Goal: Task Accomplishment & Management: Manage account settings

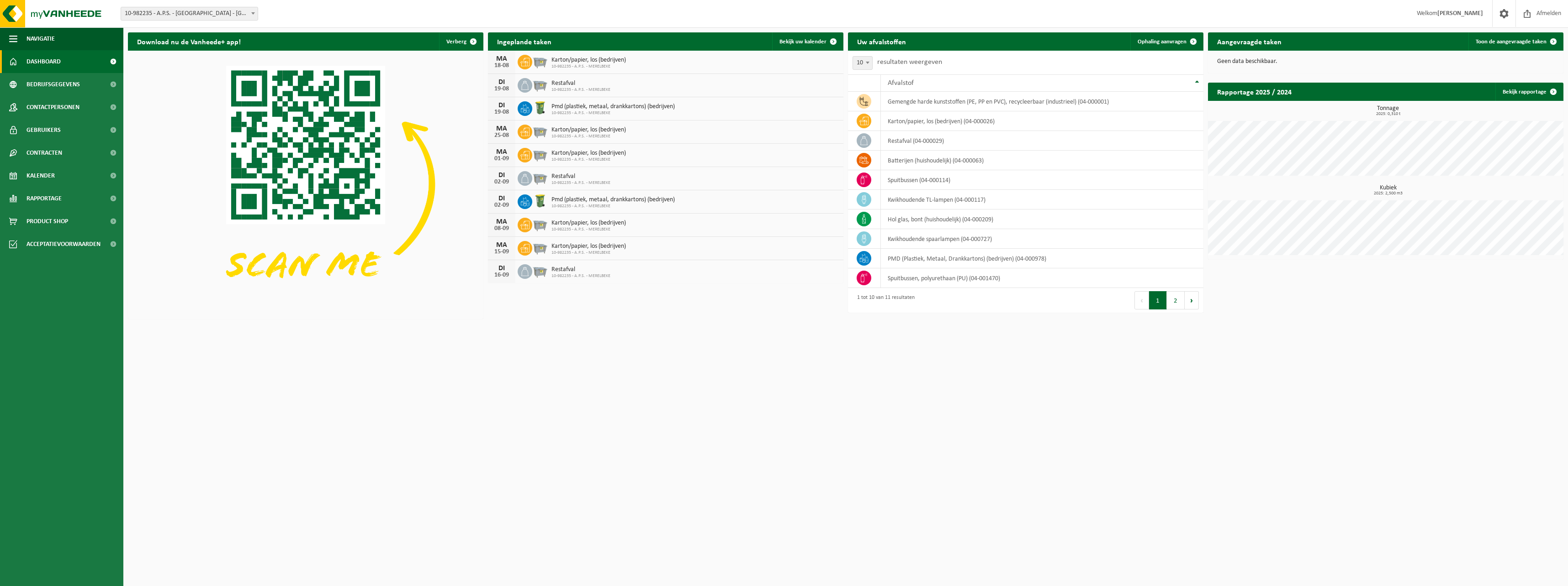
click at [500, 86] on div "19-08" at bounding box center [502, 89] width 19 height 6
click at [521, 83] on icon at bounding box center [524, 85] width 9 height 9
click at [556, 86] on span "Restafval" at bounding box center [580, 83] width 59 height 7
click at [556, 85] on span "Restafval" at bounding box center [580, 83] width 59 height 7
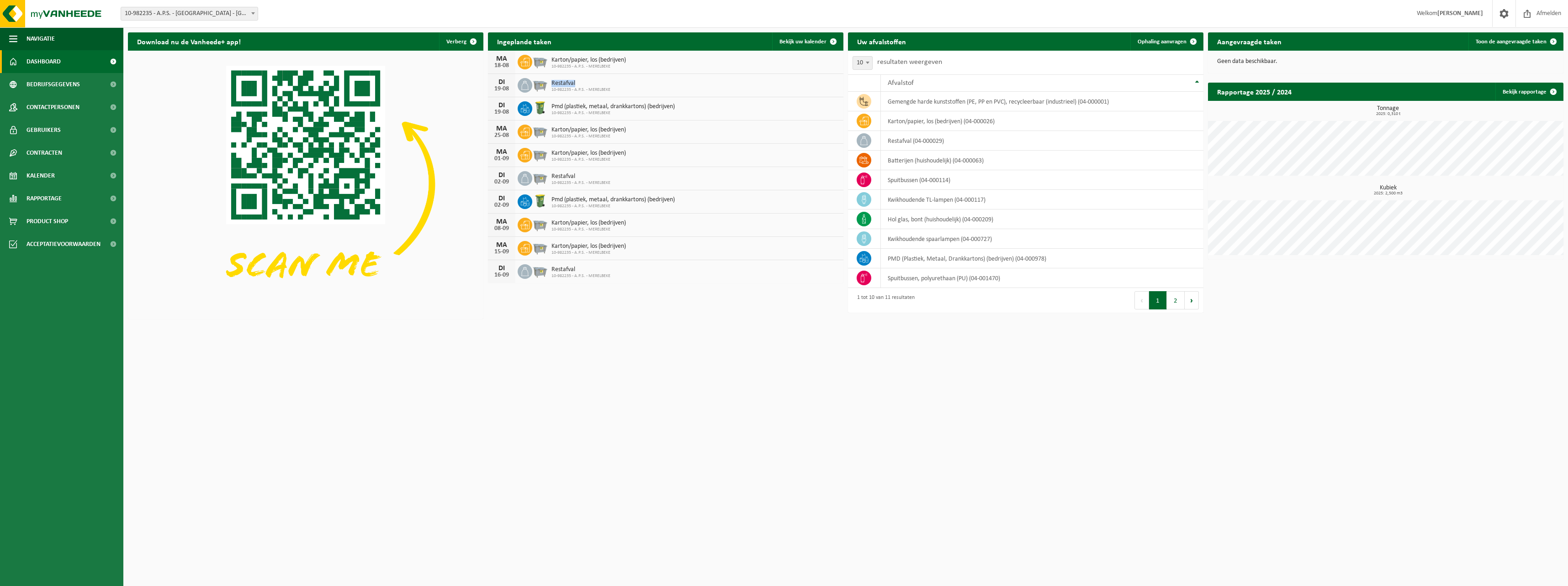
click at [555, 86] on span "Restafval" at bounding box center [580, 83] width 59 height 7
drag, startPoint x: 555, startPoint y: 86, endPoint x: 521, endPoint y: 84, distance: 34.1
click at [521, 84] on icon at bounding box center [524, 85] width 9 height 9
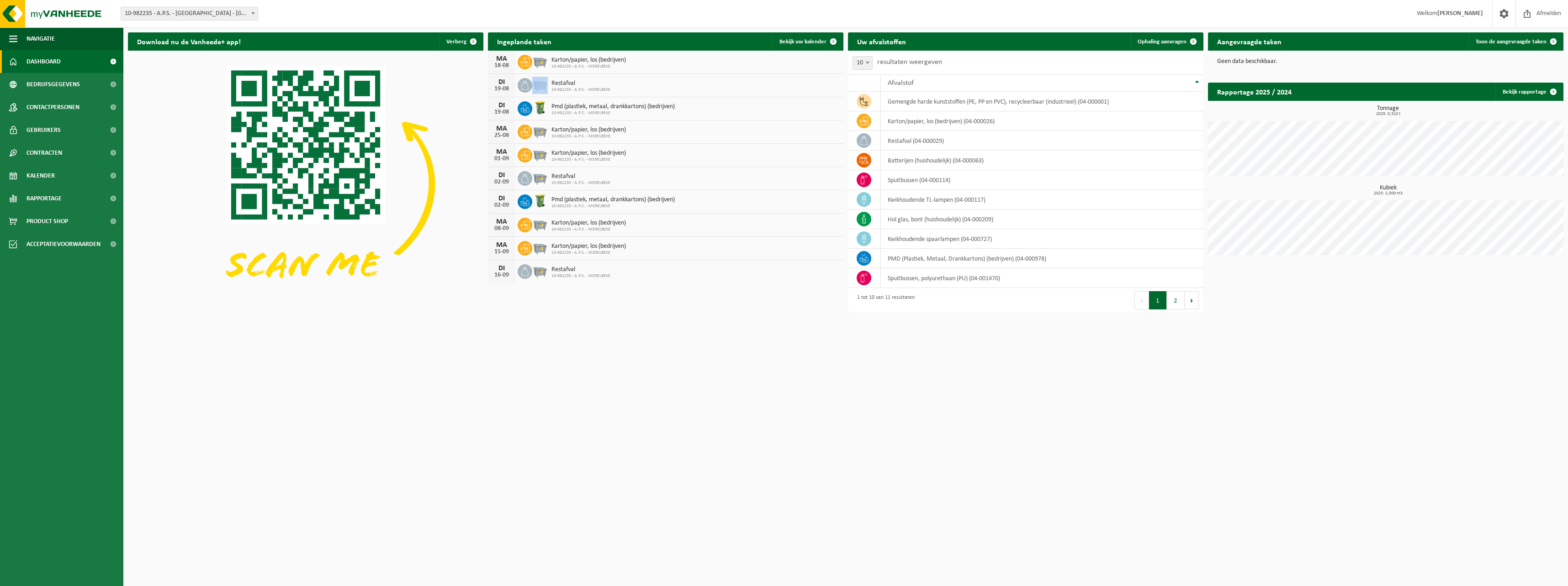
click at [521, 84] on icon at bounding box center [524, 85] width 9 height 9
drag, startPoint x: 521, startPoint y: 84, endPoint x: 504, endPoint y: 82, distance: 17.1
click at [504, 82] on div "DI" at bounding box center [502, 82] width 19 height 7
click at [498, 84] on div "DI" at bounding box center [502, 82] width 19 height 7
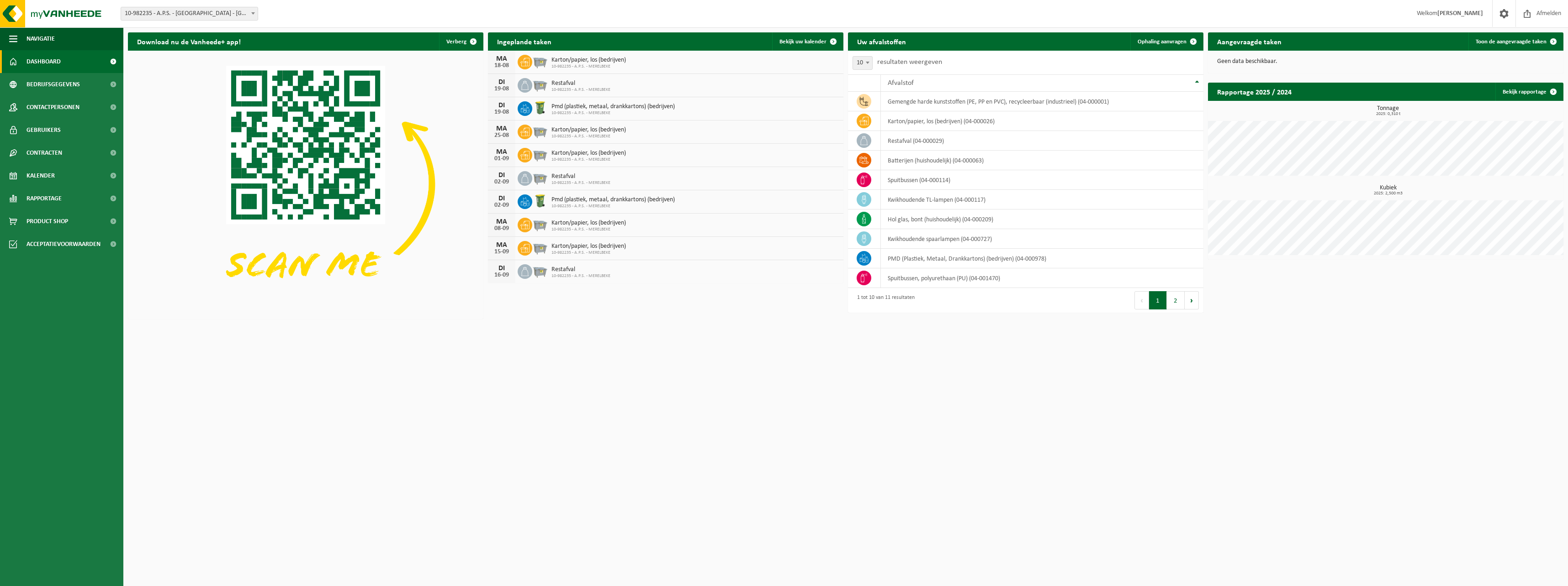
drag, startPoint x: 498, startPoint y: 84, endPoint x: 510, endPoint y: 80, distance: 12.6
click at [510, 80] on div "DI" at bounding box center [502, 82] width 19 height 7
drag, startPoint x: 510, startPoint y: 80, endPoint x: 507, endPoint y: 87, distance: 7.6
click at [507, 87] on div "19-08" at bounding box center [502, 89] width 19 height 6
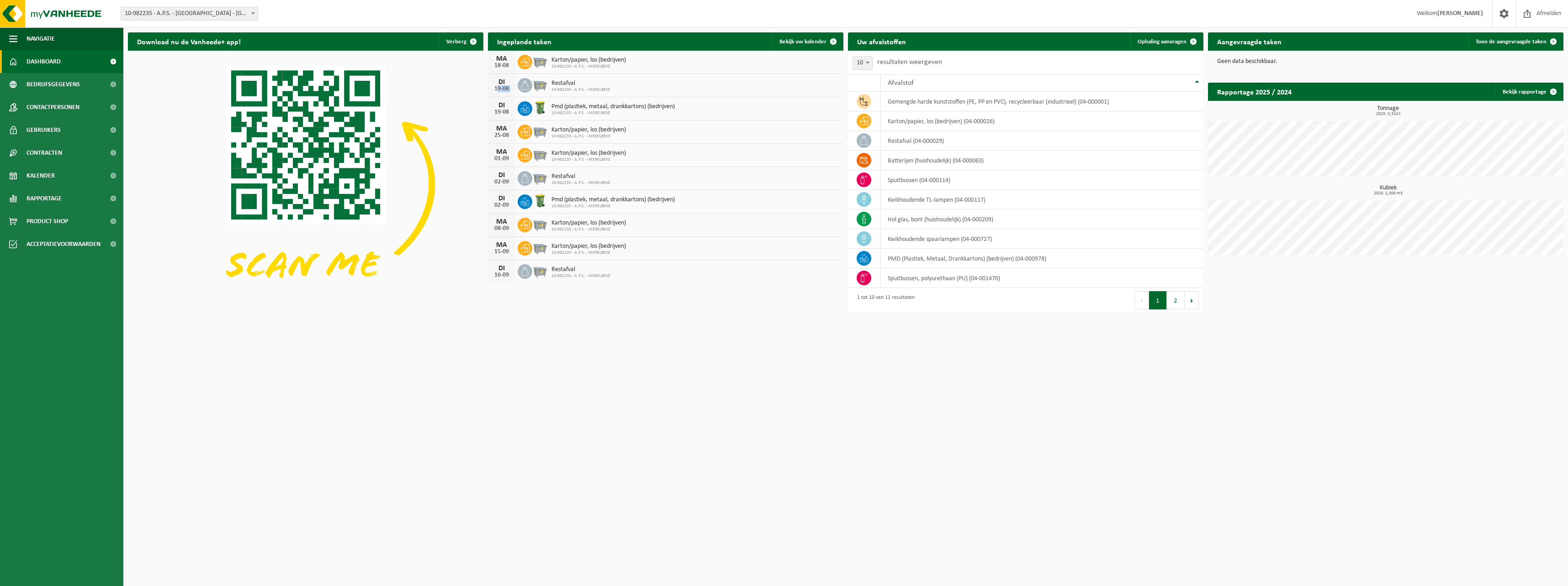
click at [507, 87] on div "19-08" at bounding box center [502, 89] width 19 height 6
drag, startPoint x: 507, startPoint y: 87, endPoint x: 501, endPoint y: 80, distance: 9.2
click at [501, 80] on div "DI" at bounding box center [502, 82] width 19 height 7
click at [37, 174] on span "Kalender" at bounding box center [40, 175] width 29 height 23
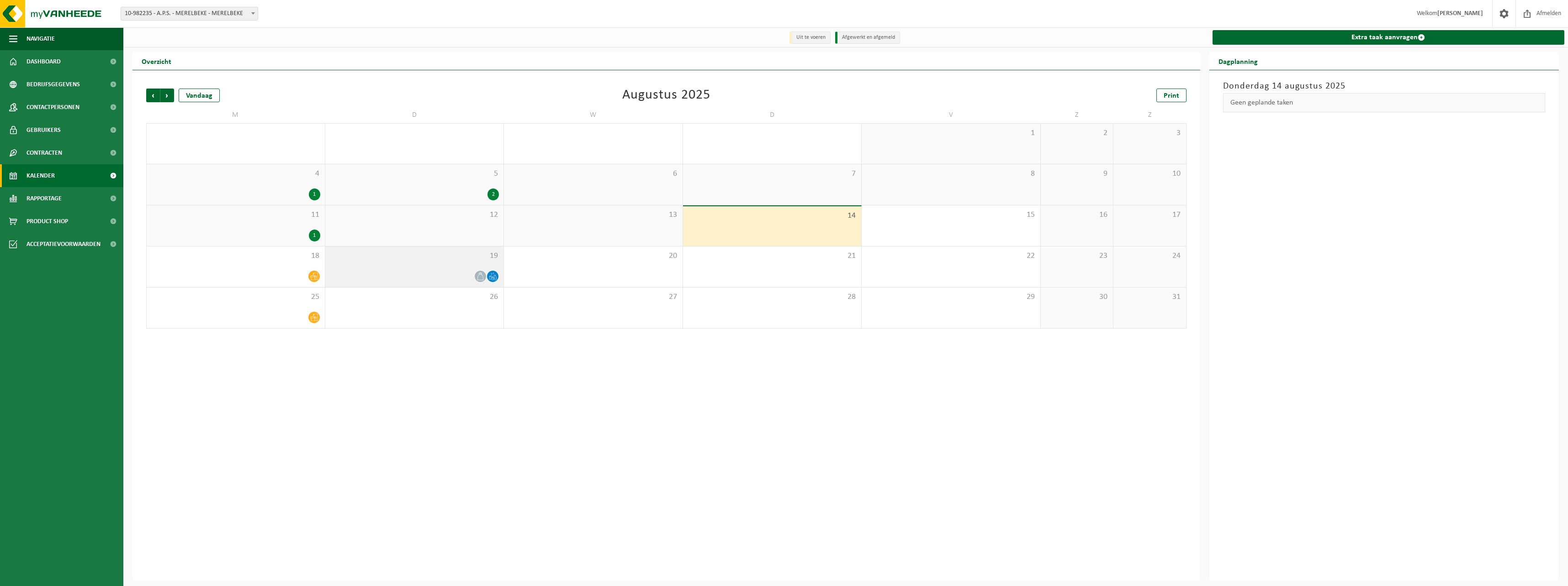
click at [478, 275] on icon at bounding box center [480, 277] width 8 height 8
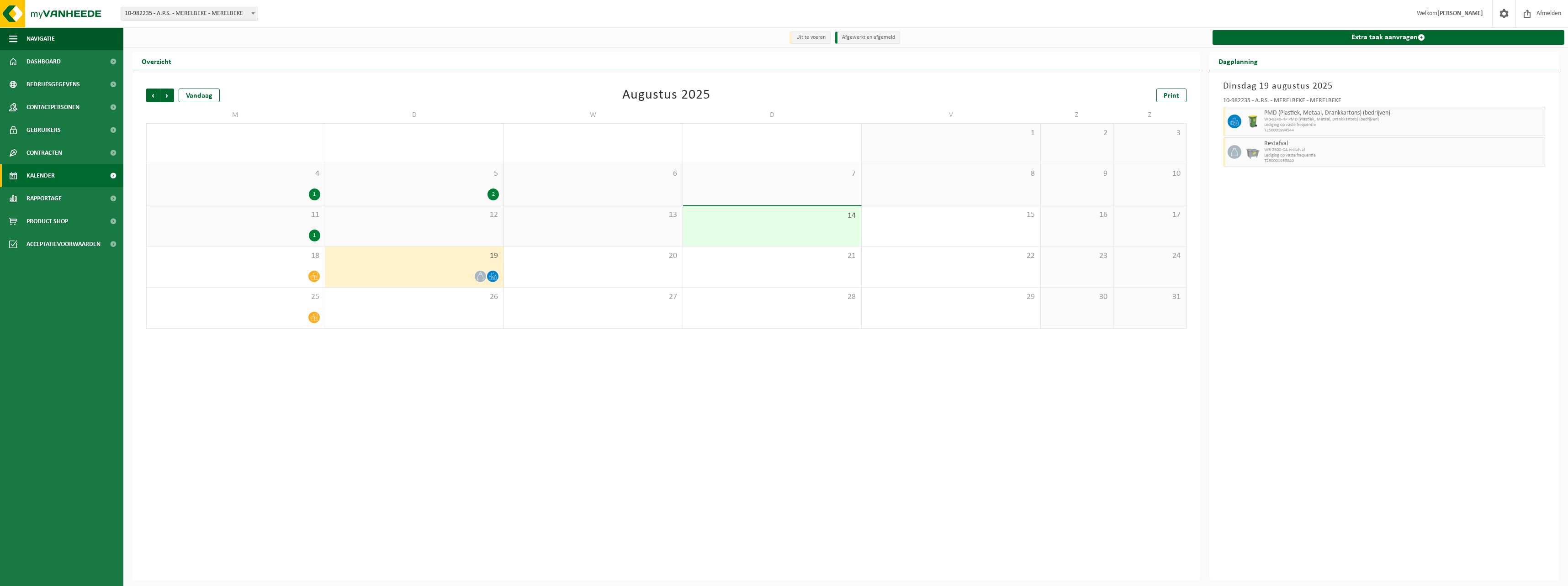
click at [478, 275] on icon at bounding box center [480, 277] width 8 height 8
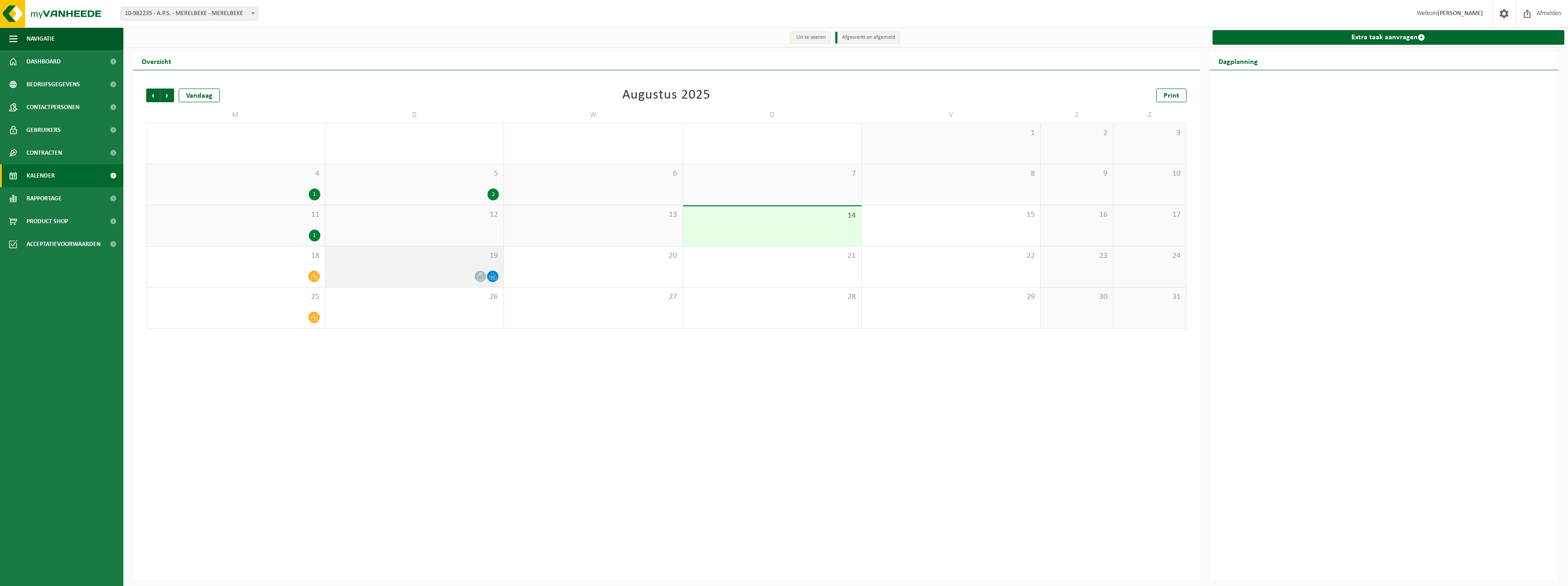
click at [481, 277] on icon at bounding box center [480, 277] width 8 height 8
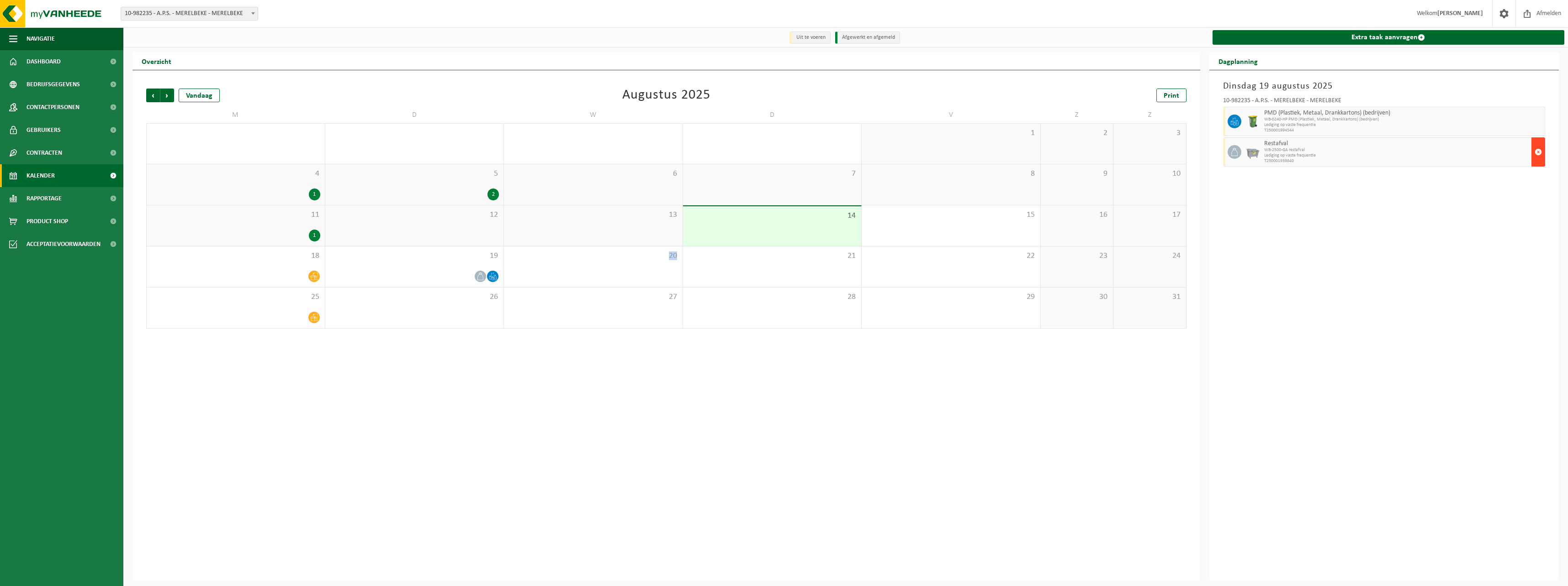
click at [1535, 150] on span "button" at bounding box center [1537, 152] width 7 height 19
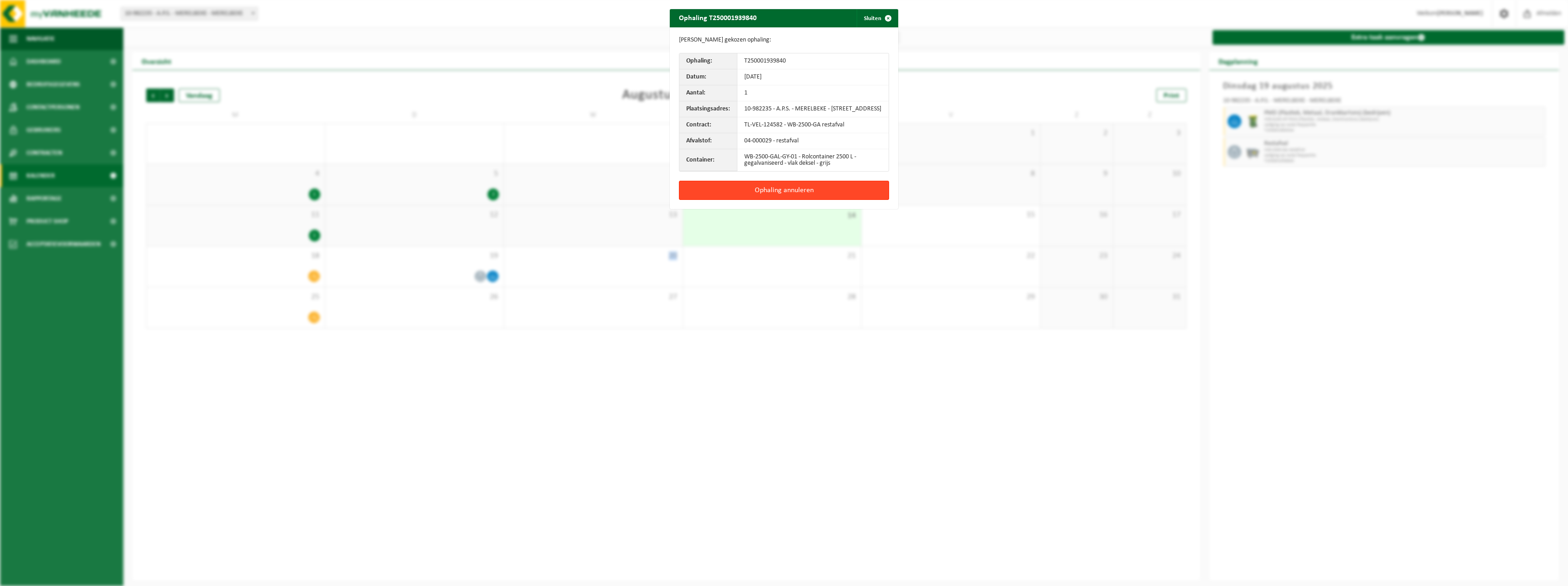
click at [768, 193] on button "Ophaling annuleren" at bounding box center [784, 190] width 210 height 19
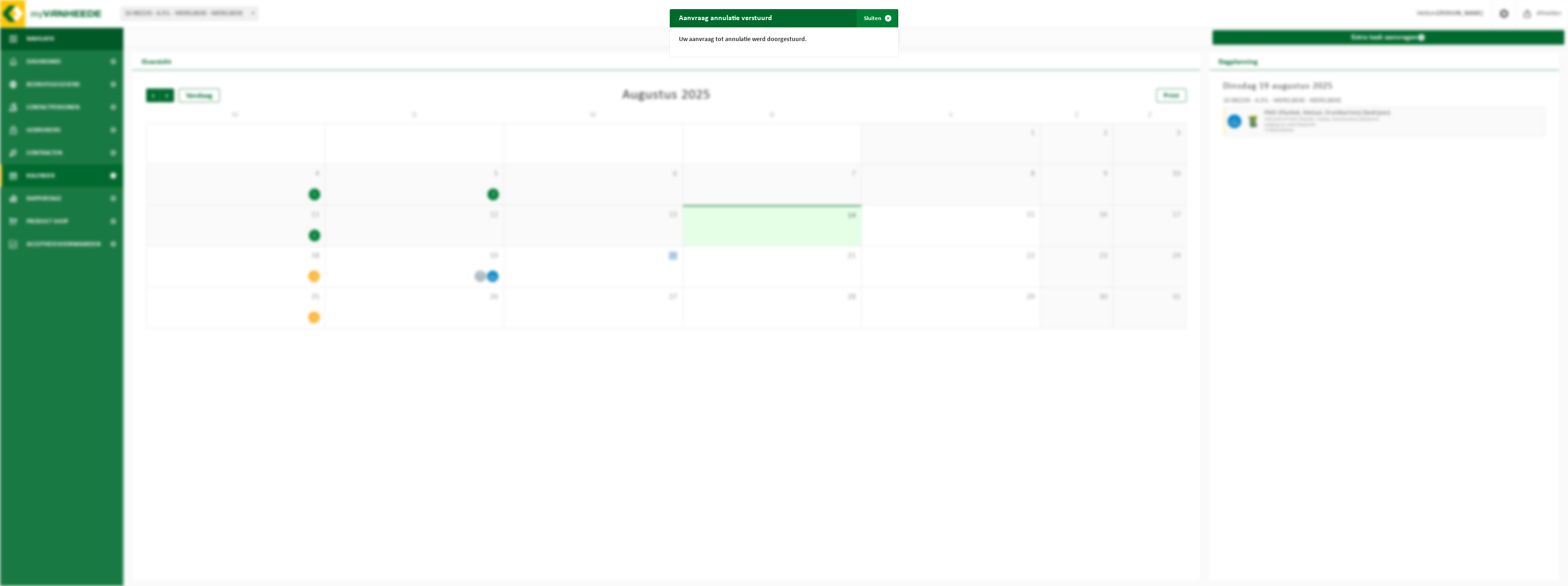
click at [869, 16] on button "Sluiten" at bounding box center [876, 18] width 40 height 19
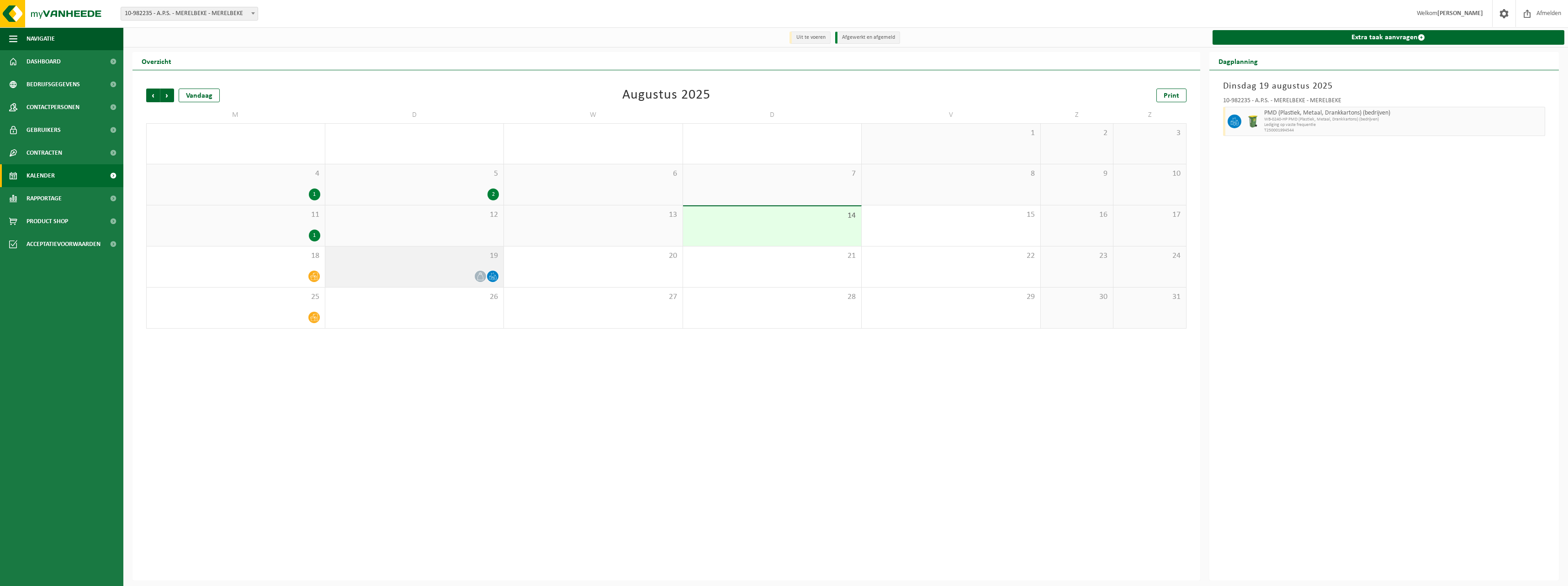
click at [477, 279] on icon at bounding box center [480, 277] width 8 height 8
click at [491, 276] on icon at bounding box center [493, 277] width 8 height 8
click at [476, 276] on icon at bounding box center [480, 277] width 8 height 8
click at [492, 276] on icon at bounding box center [492, 275] width 3 height 4
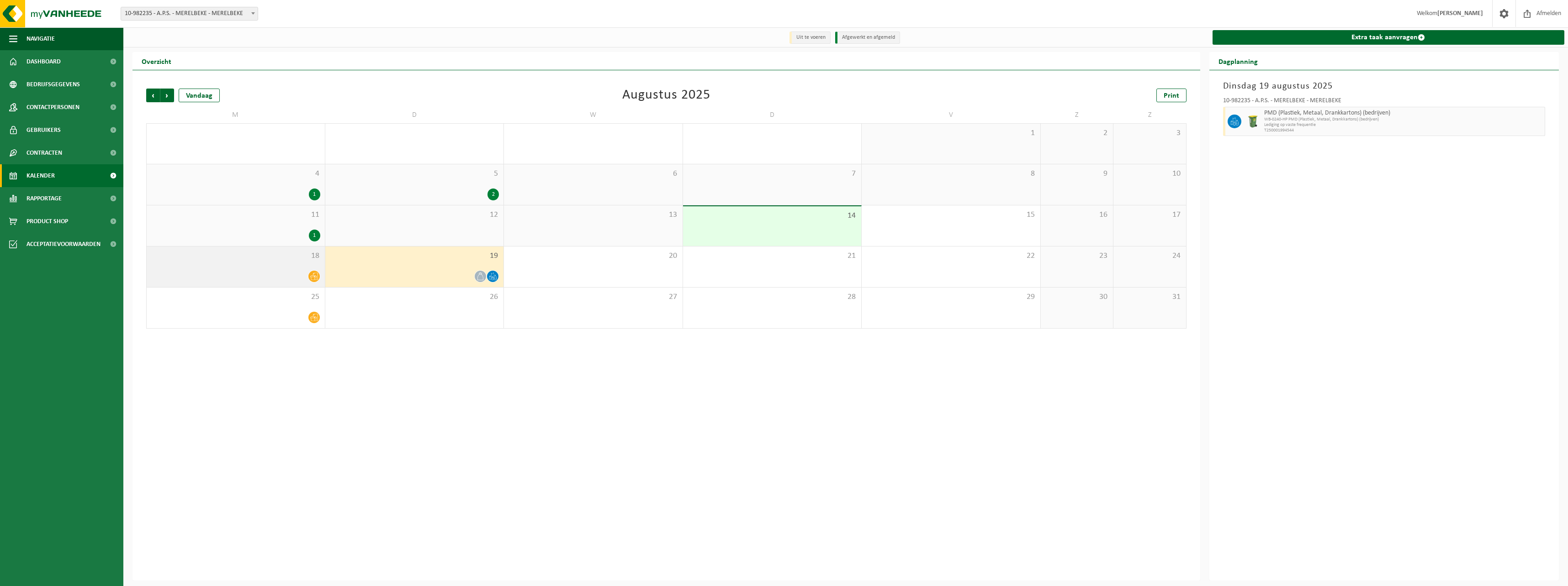
click at [315, 278] on icon at bounding box center [314, 276] width 8 height 7
